Goal: Information Seeking & Learning: Learn about a topic

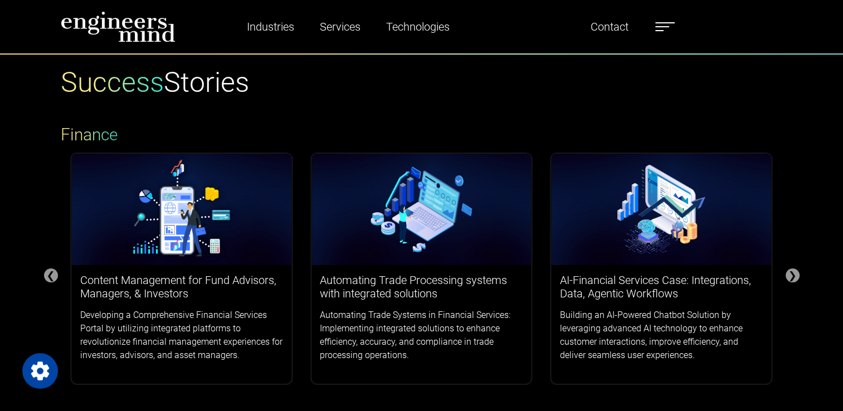
scroll to position [111, 0]
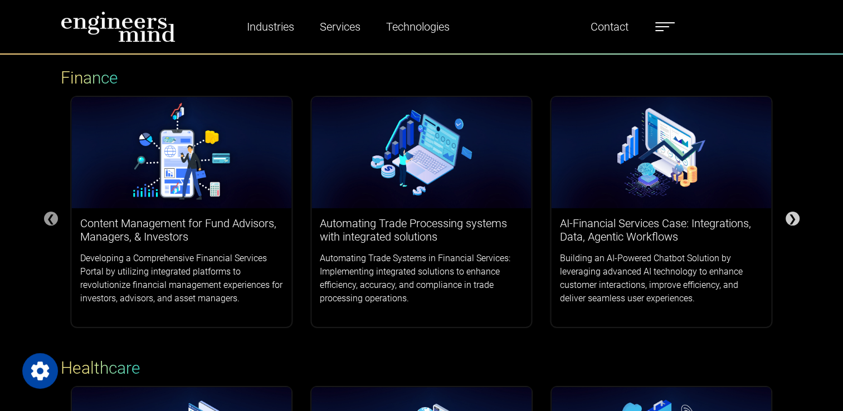
click at [796, 220] on div "❯" at bounding box center [793, 219] width 14 height 14
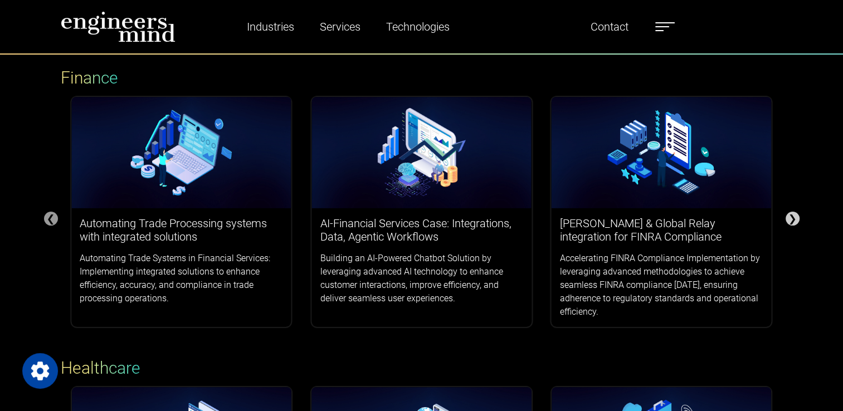
click at [796, 220] on div "❯" at bounding box center [793, 219] width 14 height 14
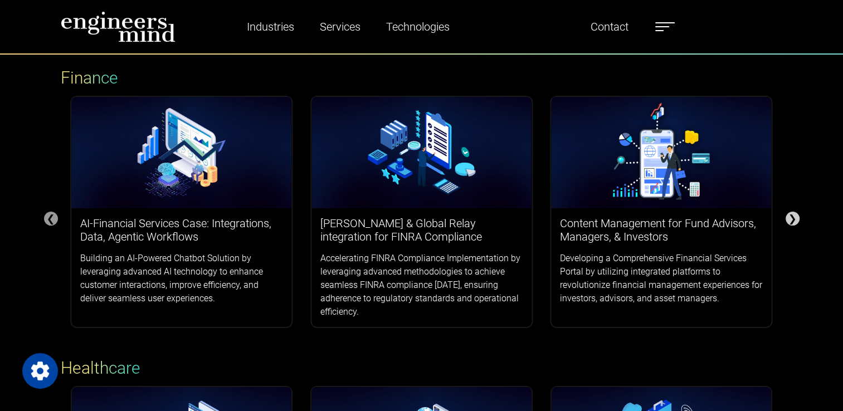
click at [796, 220] on div "❯" at bounding box center [793, 219] width 14 height 14
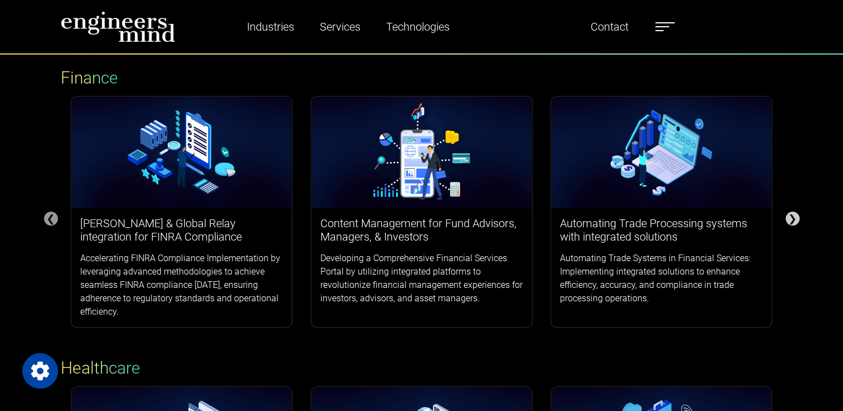
click at [796, 220] on div "❯" at bounding box center [793, 219] width 14 height 14
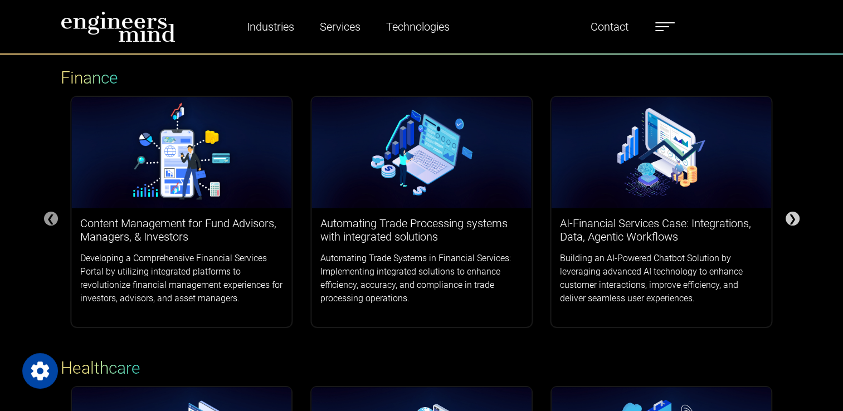
click at [796, 220] on div "❯" at bounding box center [793, 219] width 14 height 14
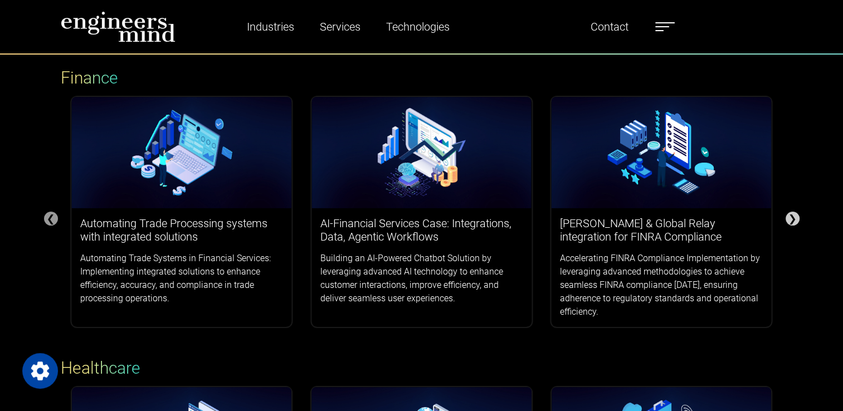
click at [796, 220] on div "❯" at bounding box center [793, 219] width 14 height 14
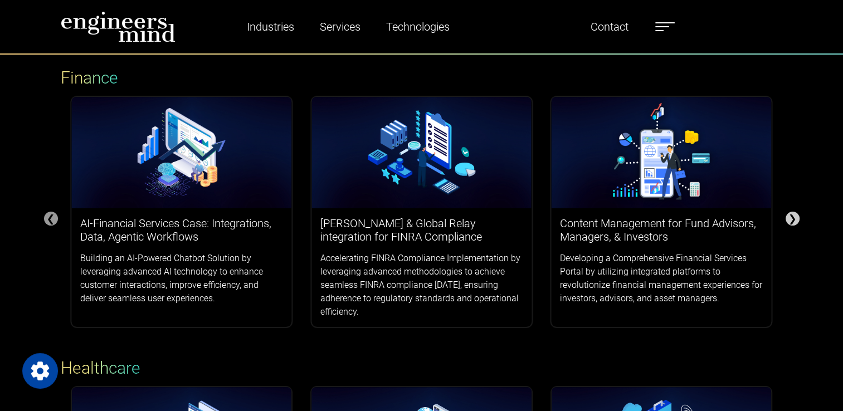
click at [796, 220] on div "❯" at bounding box center [793, 219] width 14 height 14
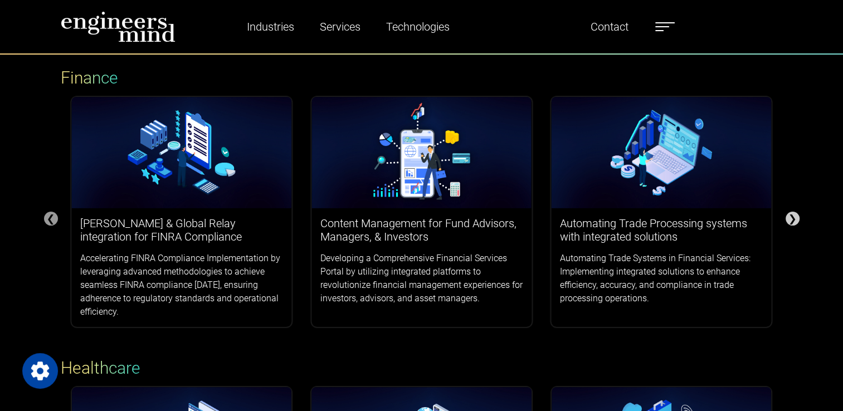
click at [796, 220] on div "❯" at bounding box center [793, 219] width 14 height 14
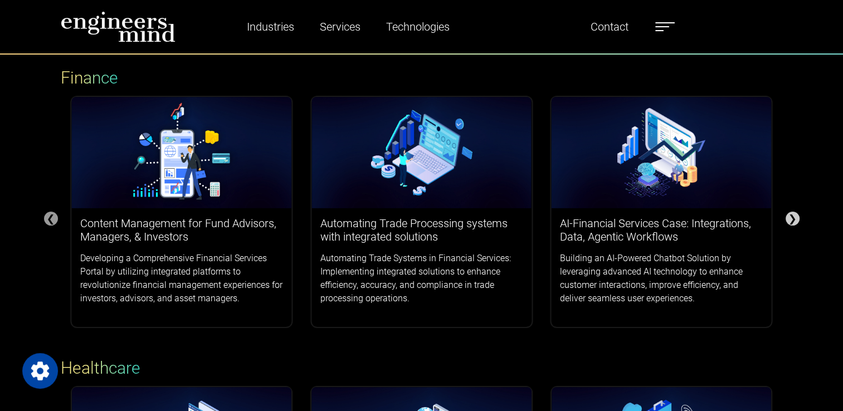
click at [796, 220] on div "❯" at bounding box center [793, 219] width 14 height 14
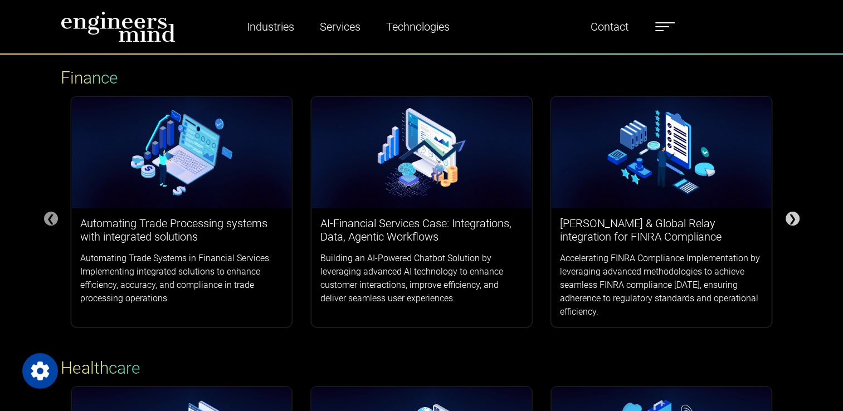
click at [796, 220] on div "❯" at bounding box center [793, 219] width 14 height 14
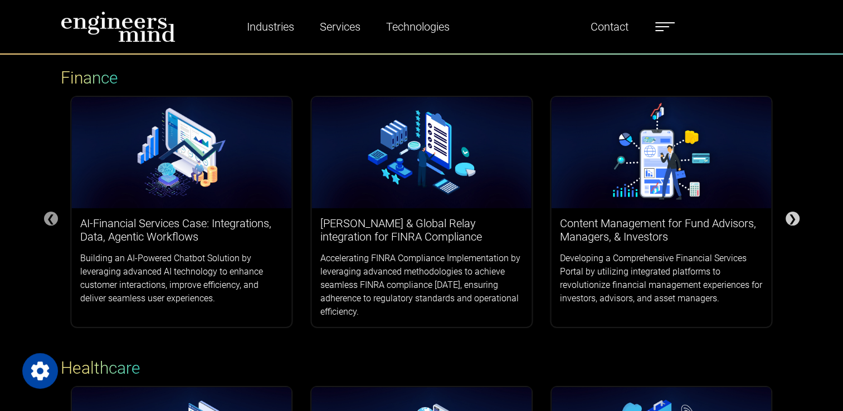
click at [796, 220] on div "❯" at bounding box center [793, 219] width 14 height 14
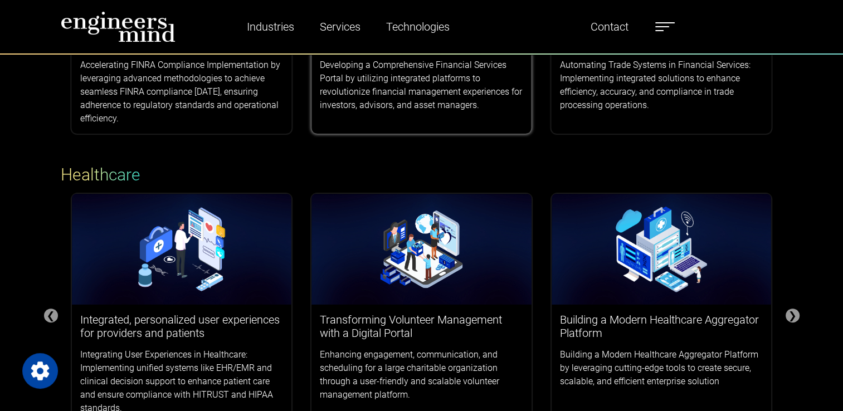
scroll to position [390, 0]
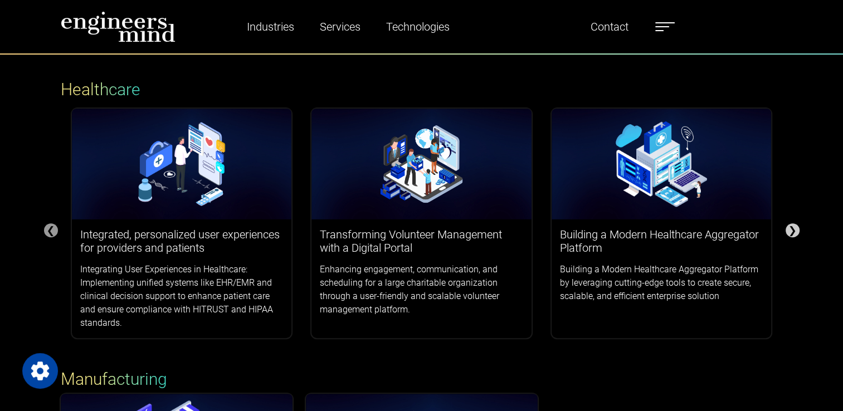
click at [793, 230] on div "❯" at bounding box center [793, 230] width 14 height 14
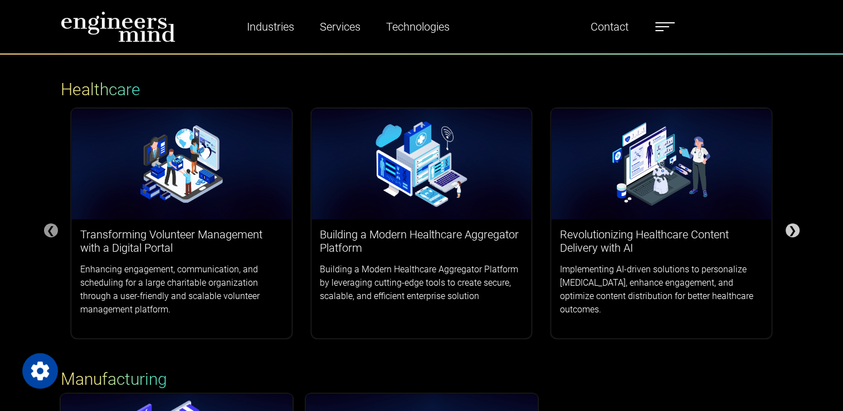
click at [793, 230] on div "❯" at bounding box center [793, 230] width 14 height 14
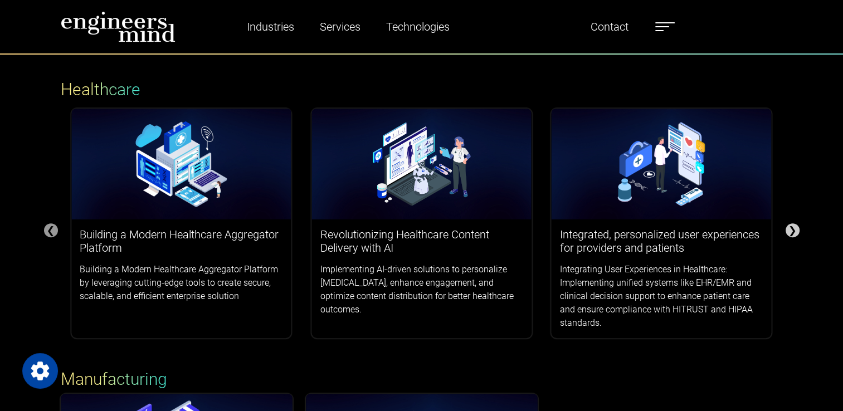
click at [793, 230] on div "❯" at bounding box center [793, 230] width 14 height 14
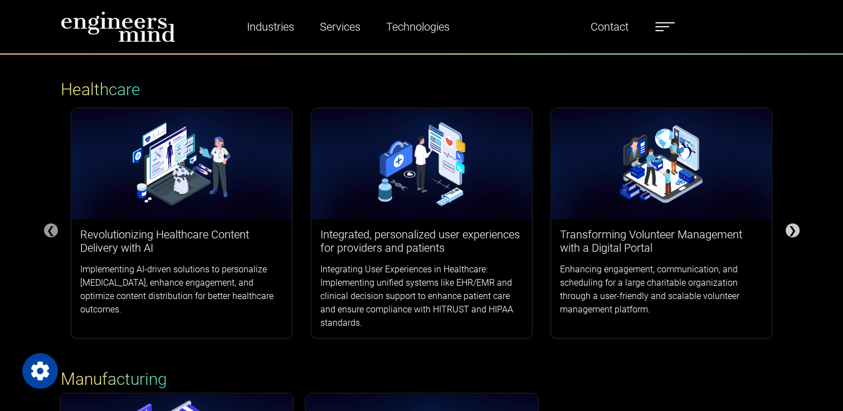
click at [793, 230] on div "❯" at bounding box center [793, 230] width 14 height 14
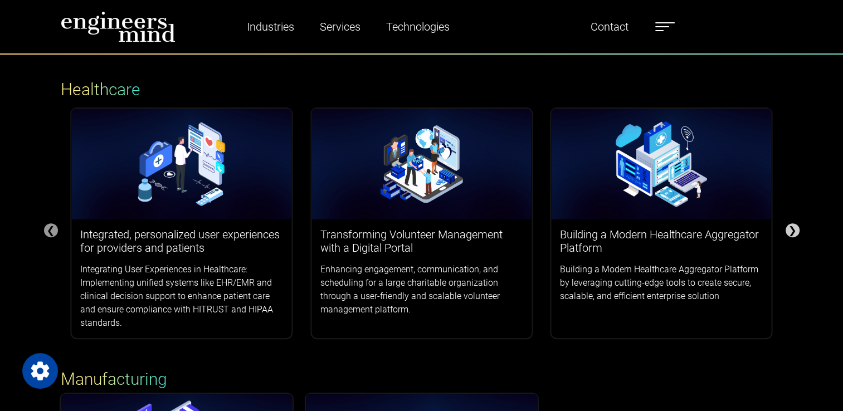
click at [793, 230] on div "❯" at bounding box center [793, 230] width 14 height 14
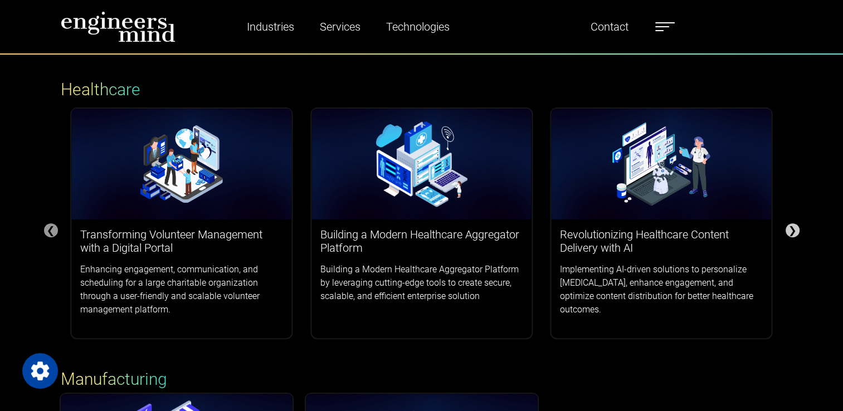
click at [793, 230] on div "❯" at bounding box center [793, 230] width 14 height 14
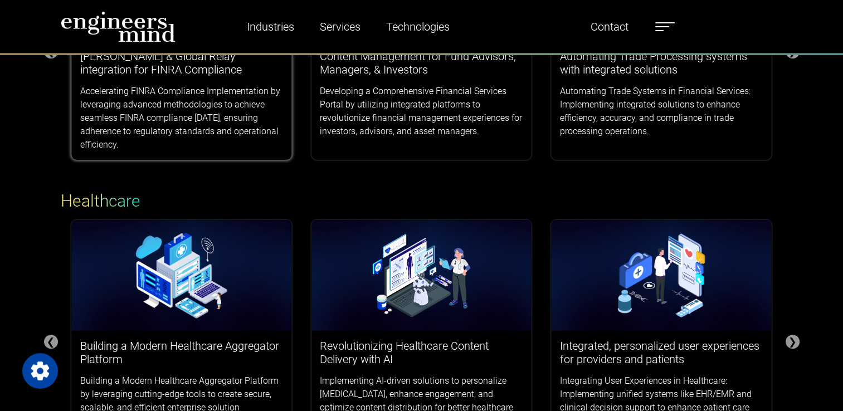
scroll to position [56, 0]
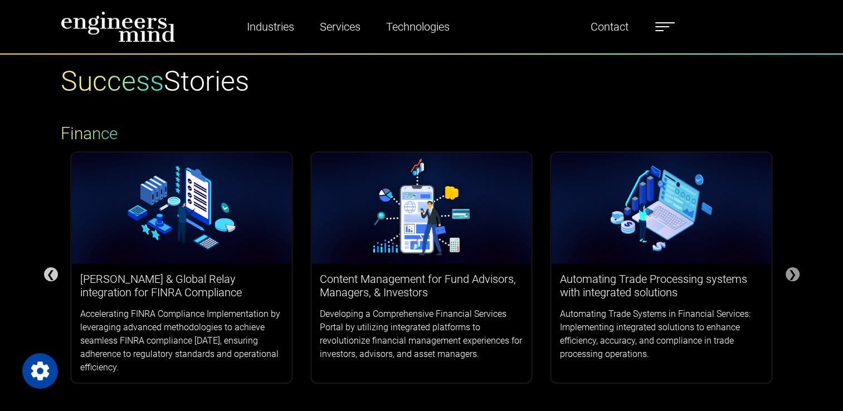
click at [46, 275] on div "❮" at bounding box center [51, 274] width 14 height 14
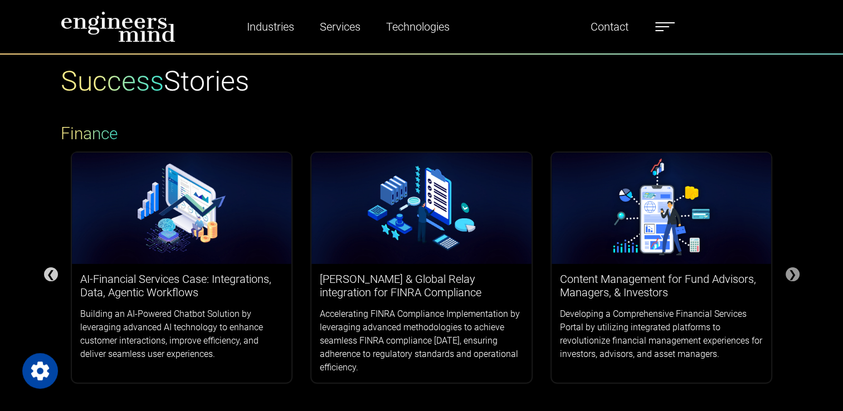
click at [46, 275] on div "❮" at bounding box center [51, 274] width 14 height 14
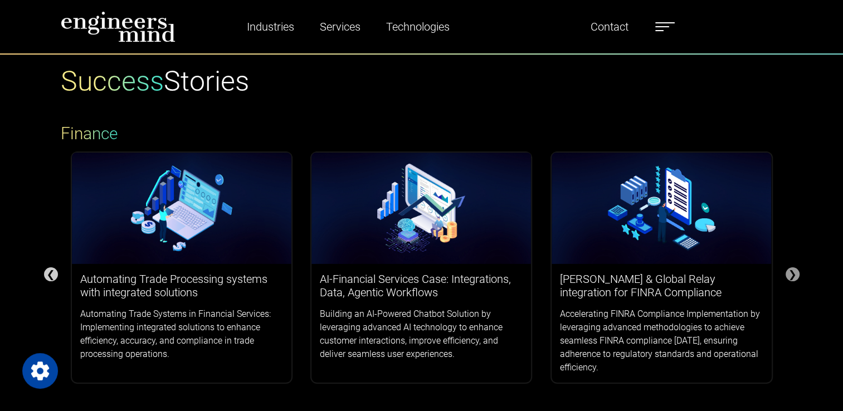
click at [46, 275] on div "❮" at bounding box center [51, 274] width 14 height 14
click at [797, 274] on div "❯" at bounding box center [793, 274] width 14 height 14
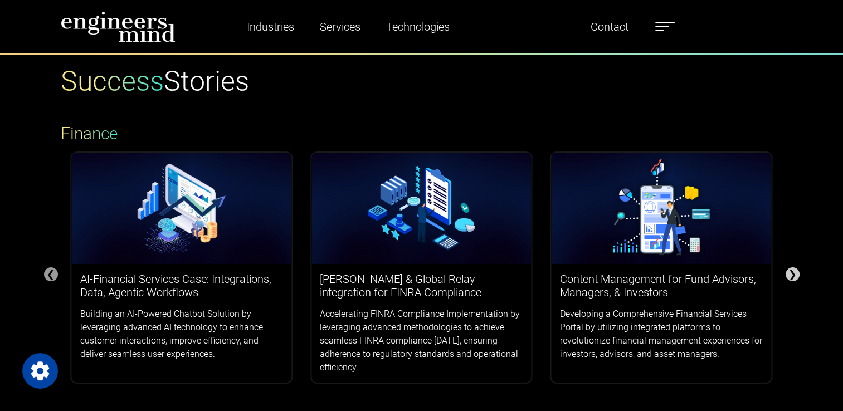
click at [797, 274] on div "❯" at bounding box center [793, 274] width 14 height 14
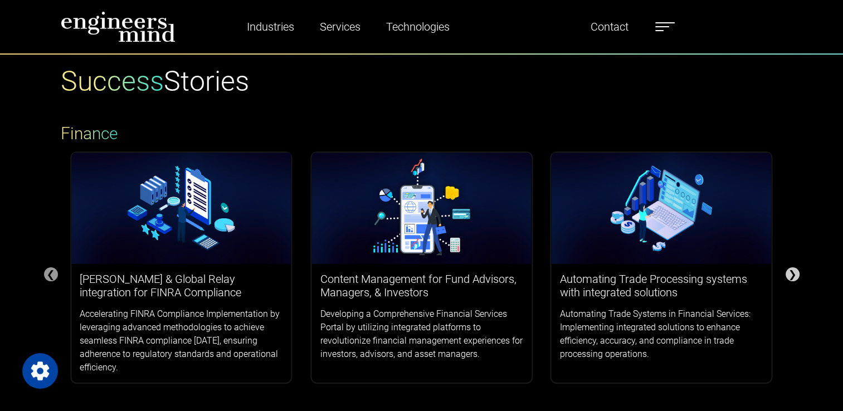
click at [797, 274] on div "❯" at bounding box center [793, 274] width 14 height 14
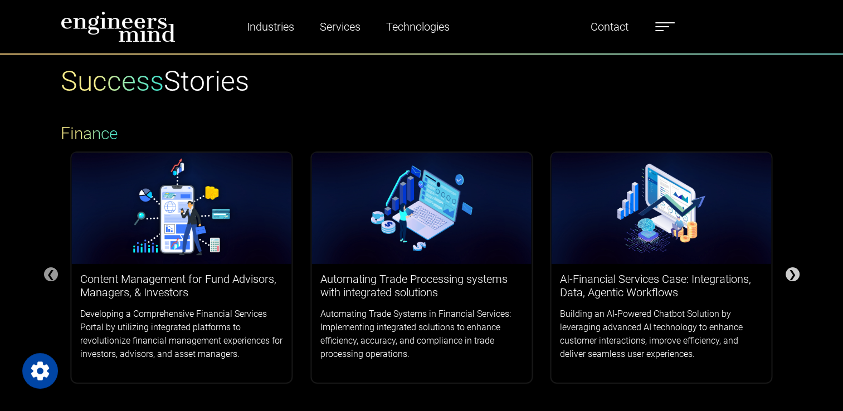
click at [797, 274] on div "❯" at bounding box center [793, 274] width 14 height 14
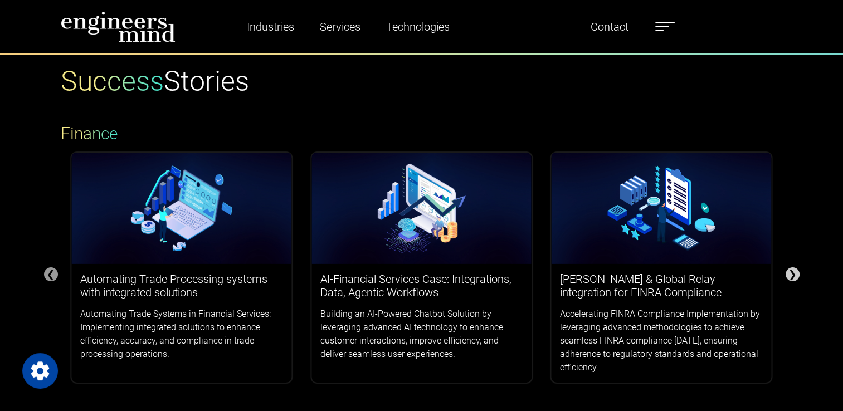
click at [797, 274] on div "❯" at bounding box center [793, 274] width 14 height 14
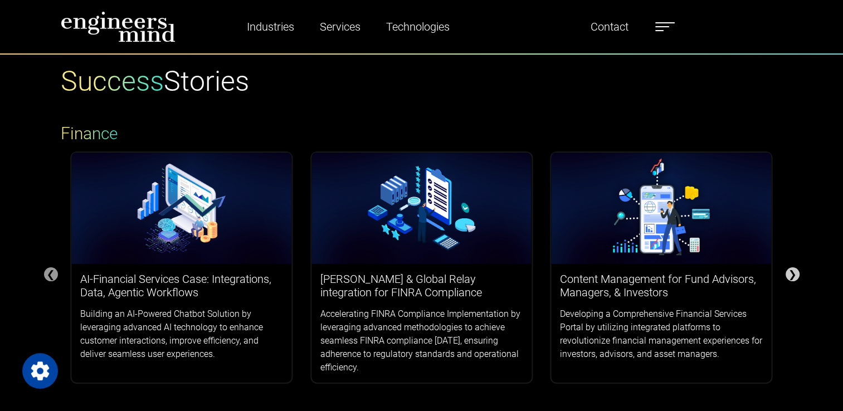
click at [797, 274] on div "❯" at bounding box center [793, 274] width 14 height 14
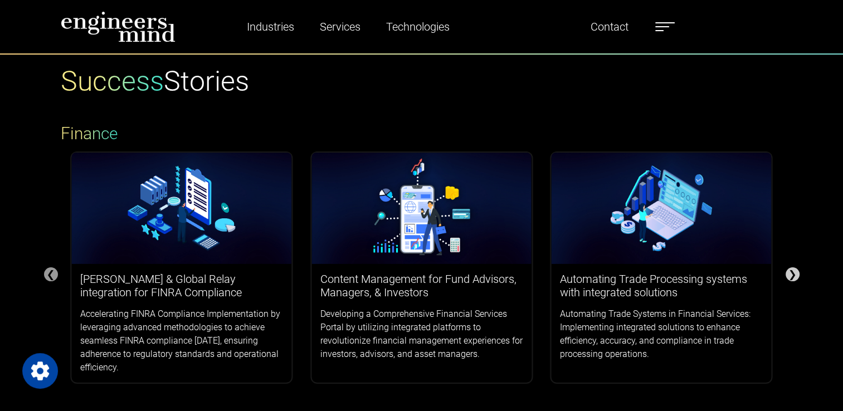
click at [797, 274] on div "❯" at bounding box center [793, 274] width 14 height 14
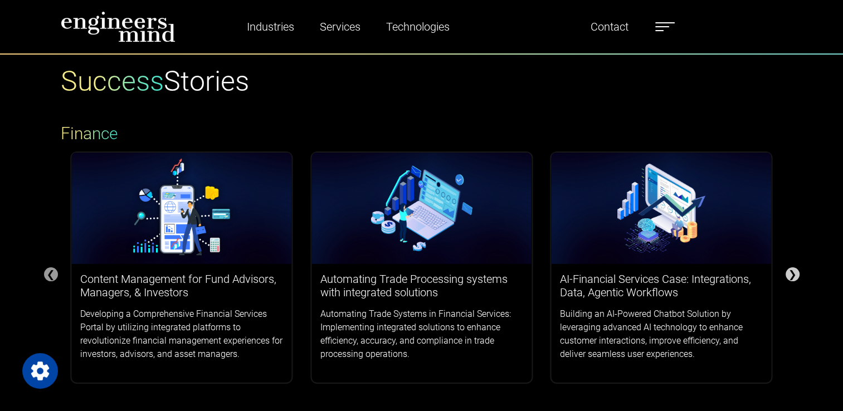
click at [797, 274] on div "❯" at bounding box center [793, 274] width 14 height 14
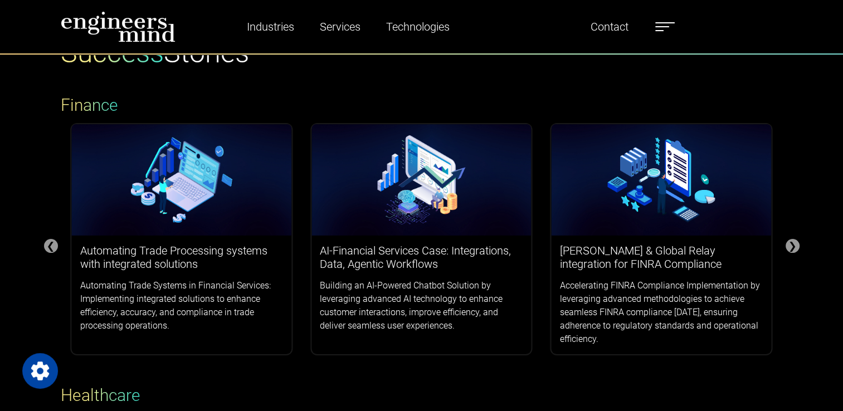
scroll to position [111, 0]
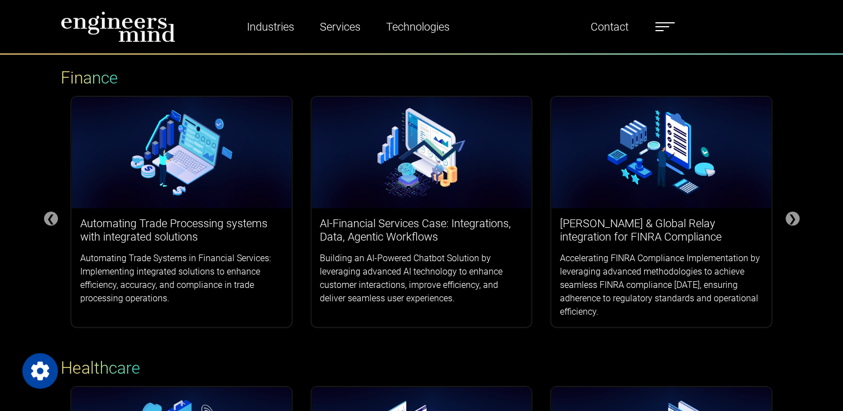
click at [666, 19] on label at bounding box center [664, 26] width 19 height 14
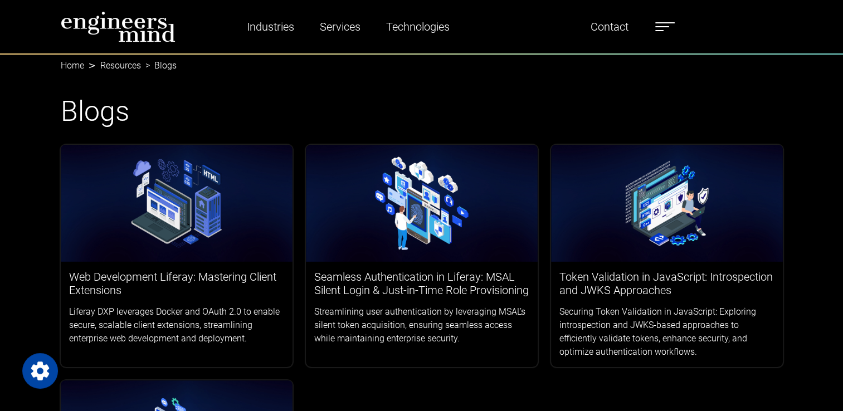
click at [665, 32] on label at bounding box center [664, 26] width 19 height 14
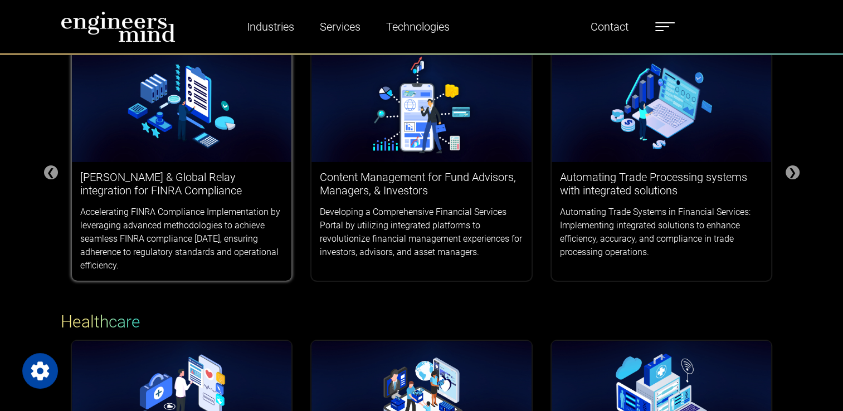
scroll to position [167, 0]
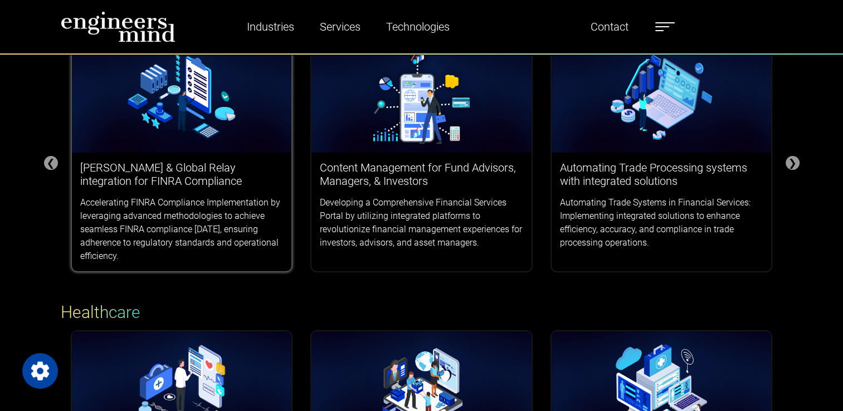
click at [182, 192] on div "Smarsh & Global Relay integration for FINRA Compliance Accelerating FINRA Compl…" at bounding box center [182, 212] width 220 height 119
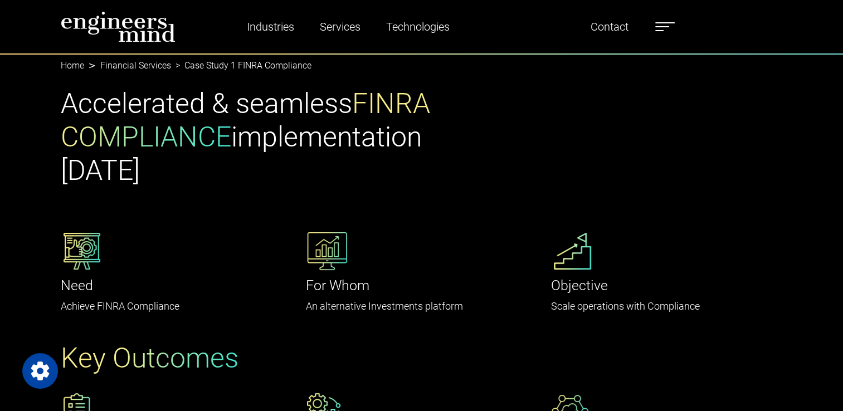
click at [127, 66] on link "Financial Services" at bounding box center [135, 65] width 71 height 11
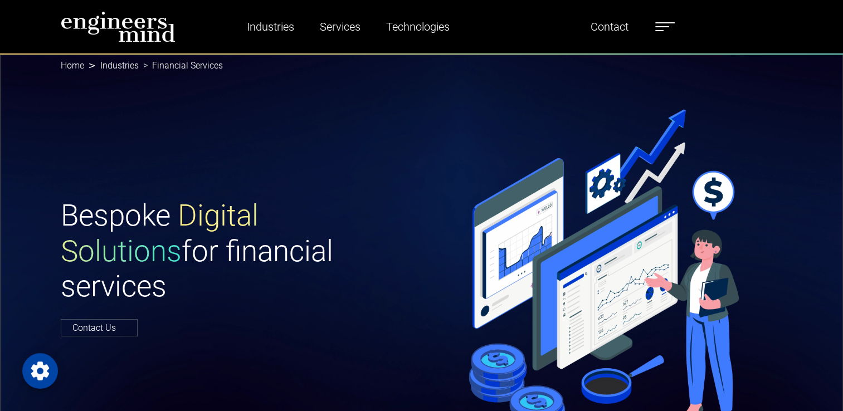
click at [664, 30] on span at bounding box center [659, 30] width 8 height 1
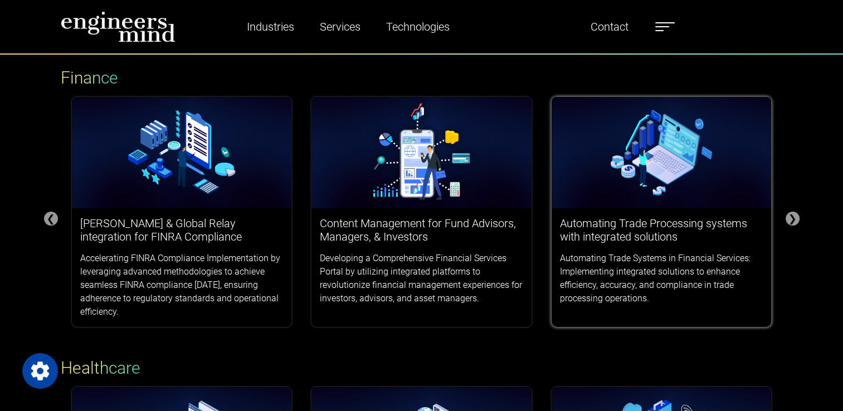
click at [586, 231] on h3 "Automating Trade Processing systems with integrated solutions" at bounding box center [661, 230] width 203 height 27
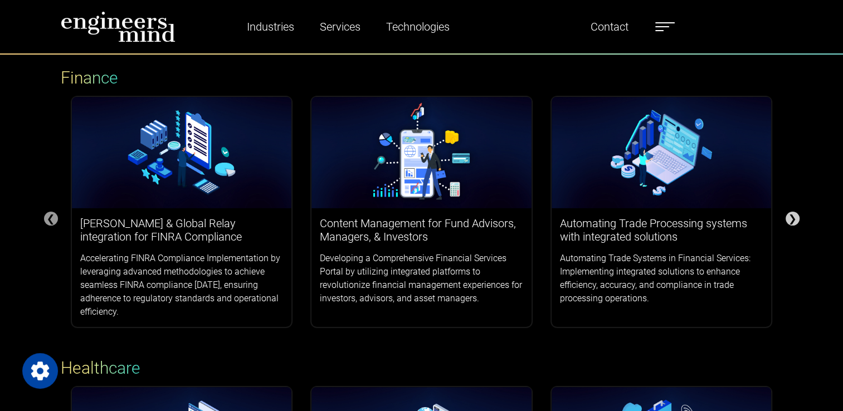
click at [796, 220] on div "❯" at bounding box center [793, 219] width 14 height 14
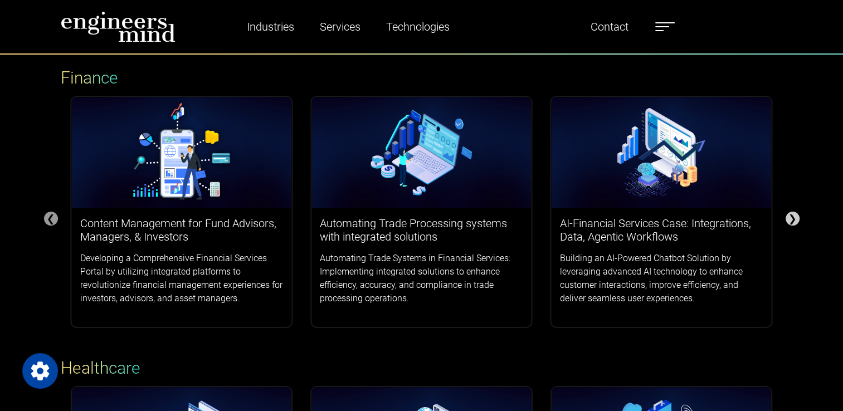
click at [796, 220] on div "❯" at bounding box center [793, 219] width 14 height 14
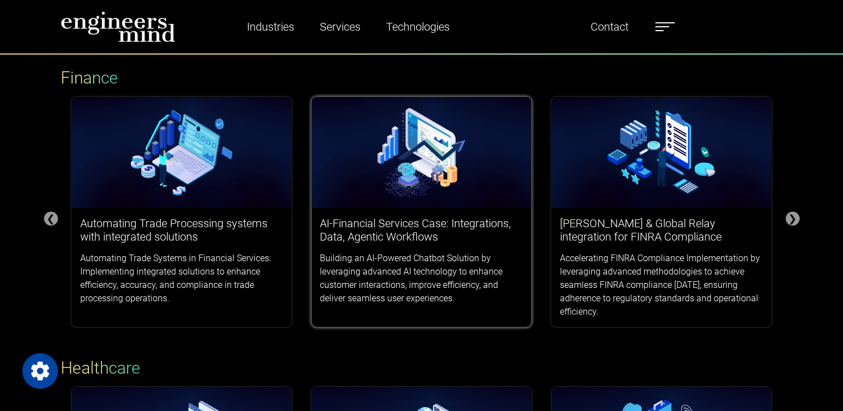
click at [386, 230] on h3 "AI-Financial Services Case: Integrations, Data, Agentic Workflows" at bounding box center [421, 230] width 203 height 27
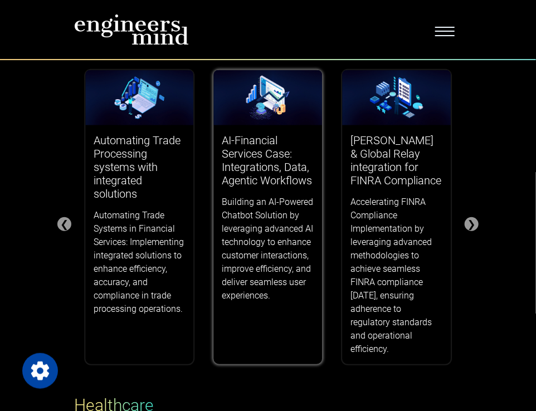
click at [269, 173] on h3 "AI-Financial Services Case: Integrations, Data, Agentic Workflows" at bounding box center [268, 160] width 92 height 53
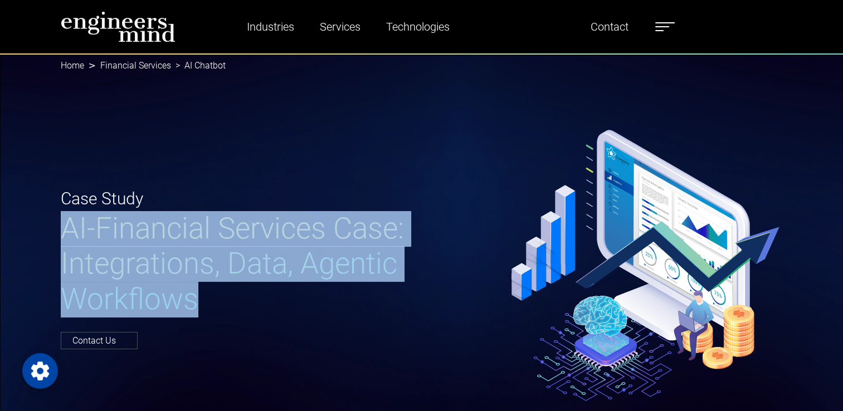
drag, startPoint x: 63, startPoint y: 222, endPoint x: 251, endPoint y: 302, distance: 204.7
click at [251, 302] on h1 "AI-Financial Services Case: Integrations, Data, Agentic Workflows" at bounding box center [238, 264] width 354 height 106
copy span "AI-Financial Services Case: Integrations, Data, Agentic Workflows"
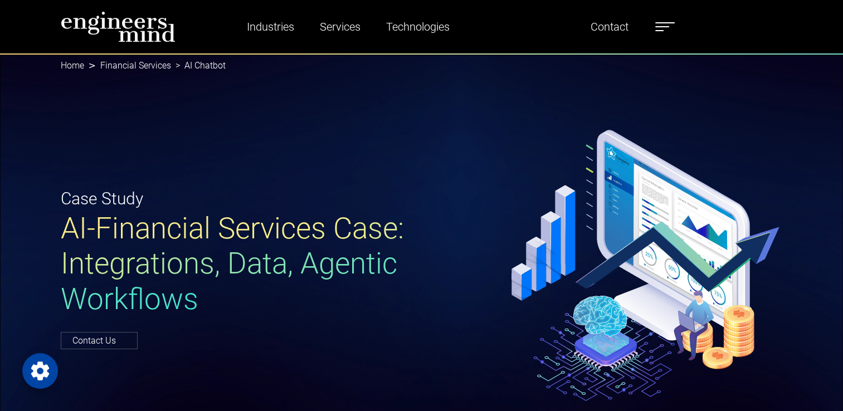
drag, startPoint x: 437, startPoint y: 144, endPoint x: 649, endPoint y: 124, distance: 212.7
click at [649, 124] on div "Case Study AI-Financial Services Case: Integrations, Data, Agentic Workflows Co…" at bounding box center [421, 266] width 843 height 427
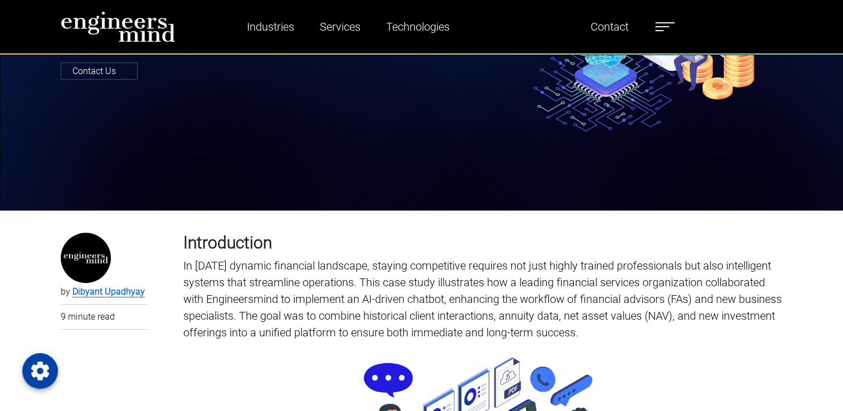
scroll to position [279, 0]
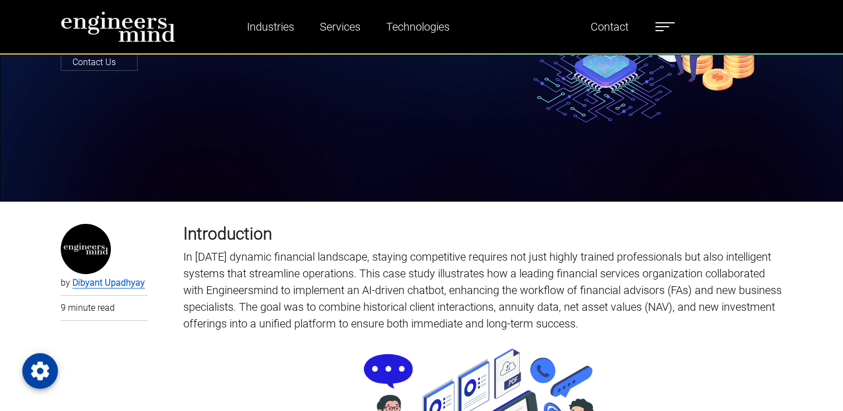
click at [223, 232] on h3 "Introduction" at bounding box center [482, 234] width 599 height 20
copy h3 "Introduction"
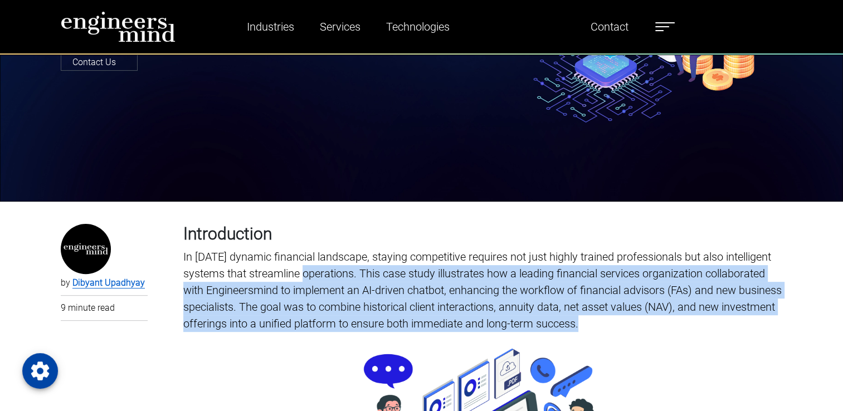
drag, startPoint x: 635, startPoint y: 324, endPoint x: 299, endPoint y: 269, distance: 341.0
click at [299, 269] on p "In today’s dynamic financial landscape, staying competitive requires not just h…" at bounding box center [482, 290] width 599 height 84
click at [569, 318] on p "In today’s dynamic financial landscape, staying competitive requires not just h…" at bounding box center [482, 290] width 599 height 84
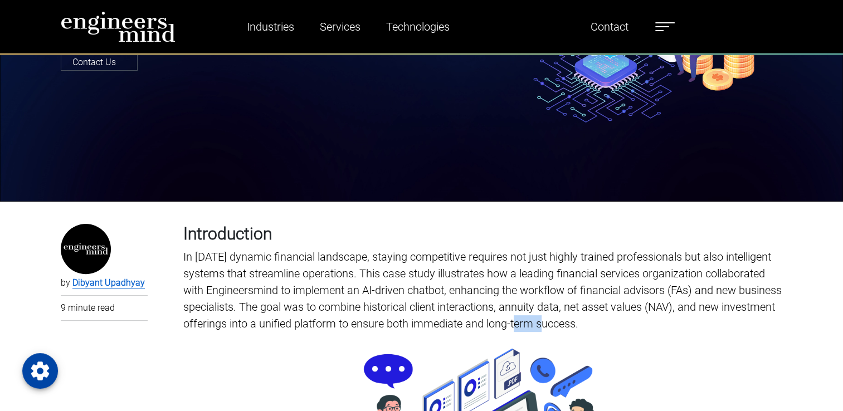
click at [569, 318] on p "In today’s dynamic financial landscape, staying competitive requires not just h…" at bounding box center [482, 290] width 599 height 84
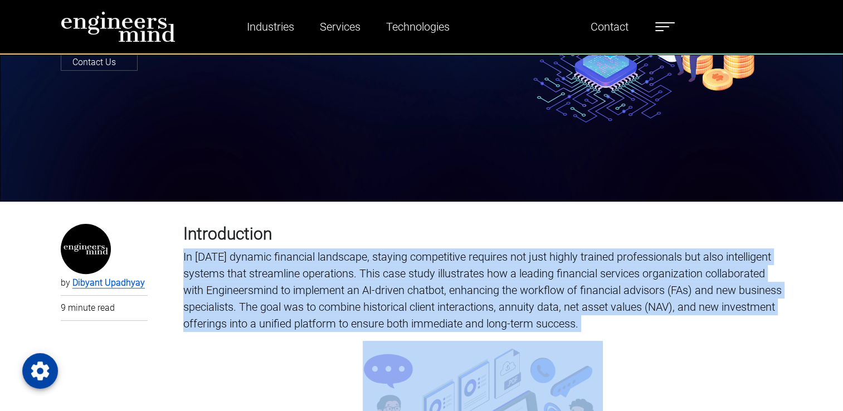
click at [569, 318] on p "In today’s dynamic financial landscape, staying competitive requires not just h…" at bounding box center [482, 290] width 599 height 84
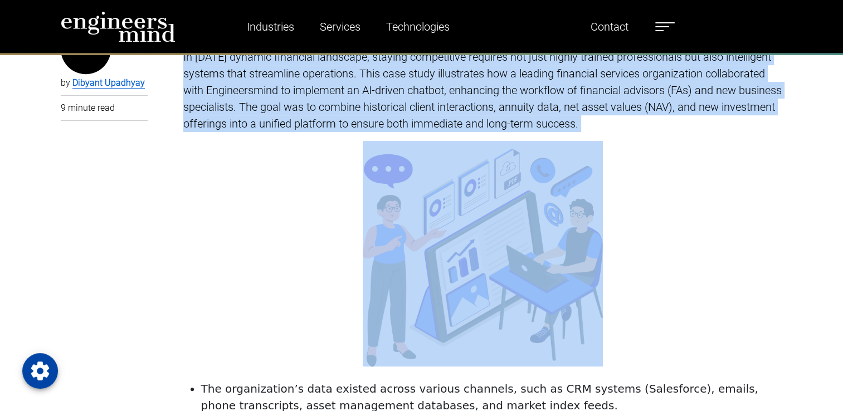
scroll to position [390, 0]
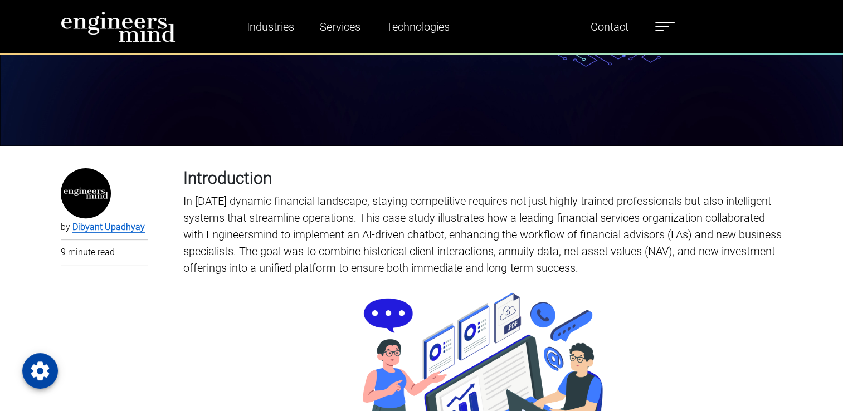
scroll to position [669, 0]
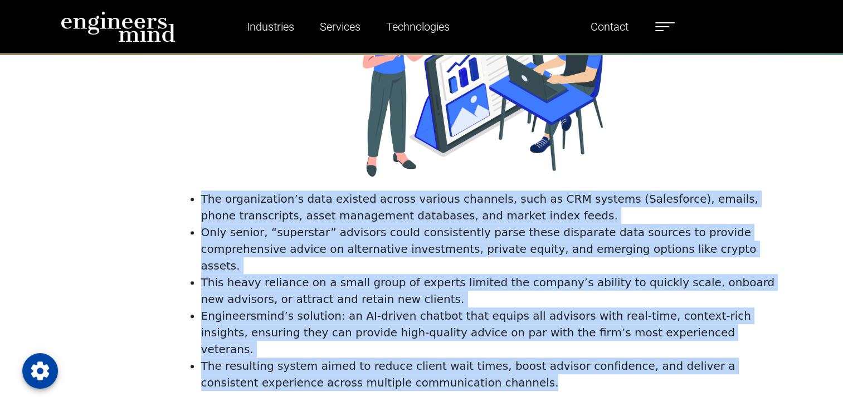
drag, startPoint x: 443, startPoint y: 350, endPoint x: 189, endPoint y: 201, distance: 295.0
click at [189, 201] on ul "The organization’s data existed across various channels, such as CRM systems (S…" at bounding box center [482, 291] width 599 height 201
copy ul "The organization’s data existed across various channels, such as CRM systems (S…"
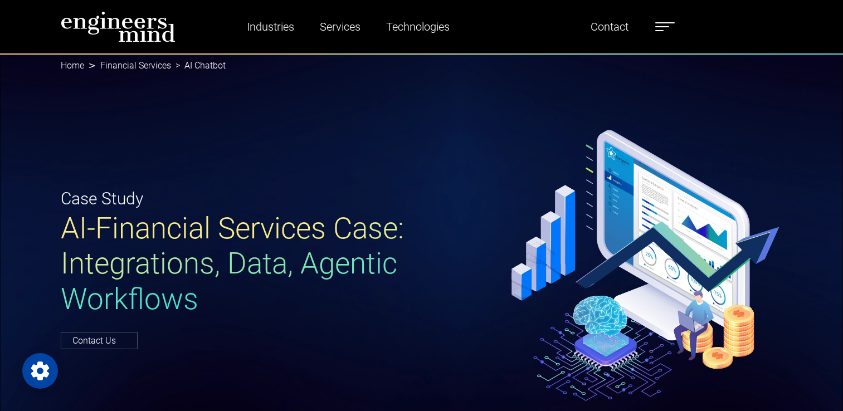
scroll to position [279, 0]
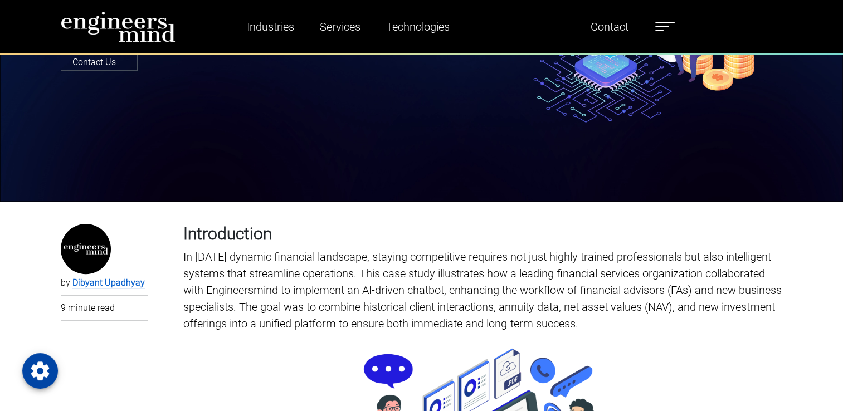
click at [659, 30] on span at bounding box center [659, 30] width 8 height 1
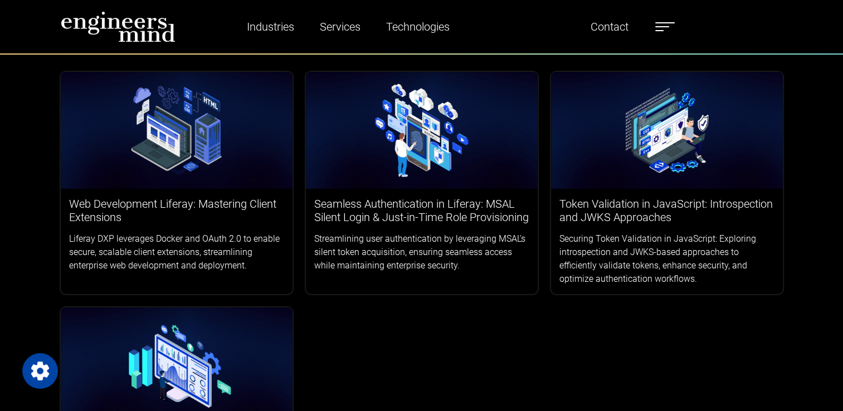
scroll to position [167, 0]
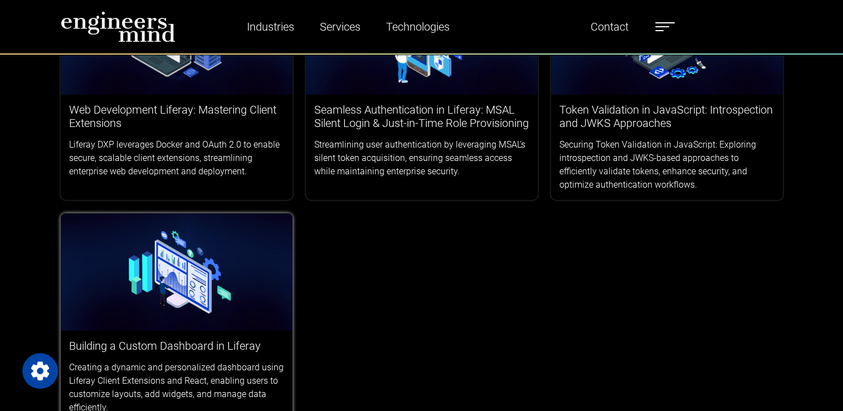
click at [202, 263] on img at bounding box center [177, 271] width 232 height 117
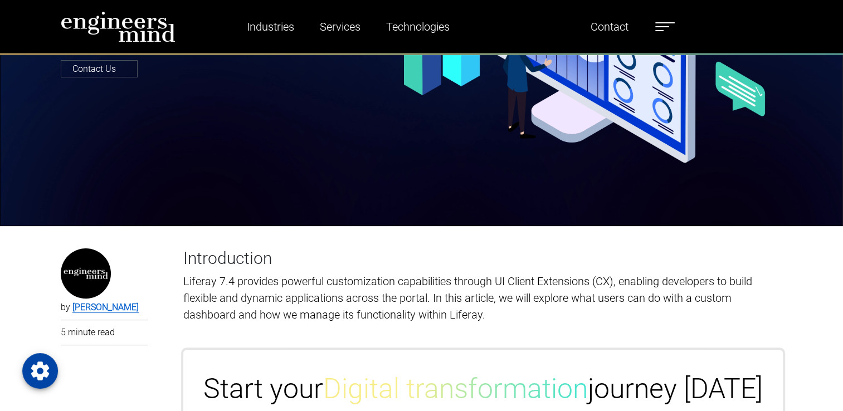
scroll to position [279, 0]
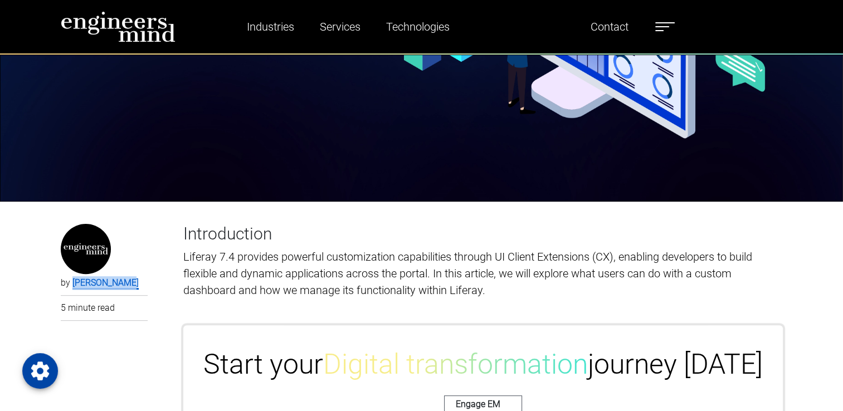
drag, startPoint x: 135, startPoint y: 282, endPoint x: 73, endPoint y: 282, distance: 61.8
click at [73, 282] on p "by Pradeep Jain" at bounding box center [104, 282] width 87 height 13
copy link "Pradeep Jain"
drag, startPoint x: 101, startPoint y: 277, endPoint x: 131, endPoint y: 345, distance: 73.8
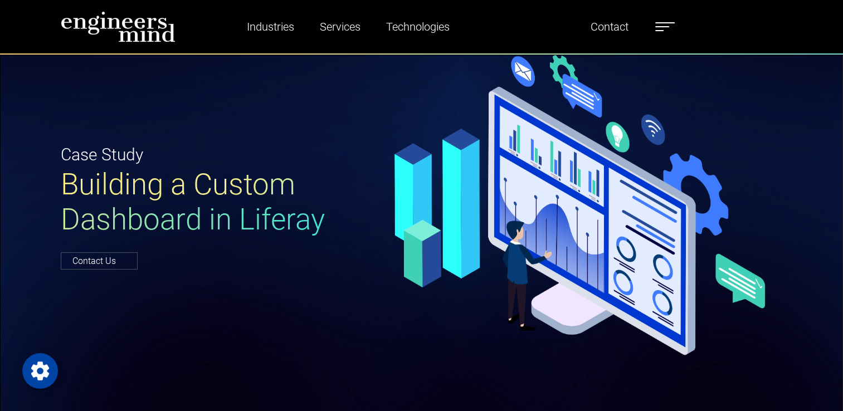
scroll to position [56, 0]
